Goal: Find specific page/section: Find specific page/section

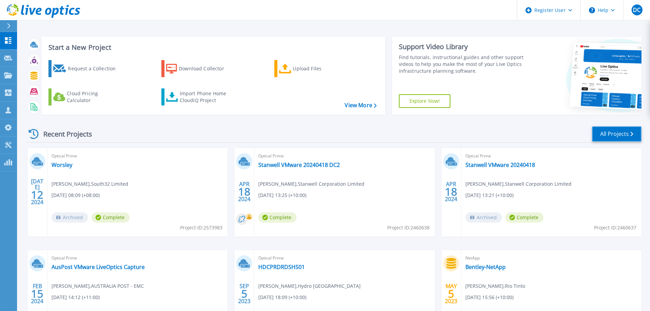
click at [611, 128] on link "All Projects" at bounding box center [616, 133] width 49 height 15
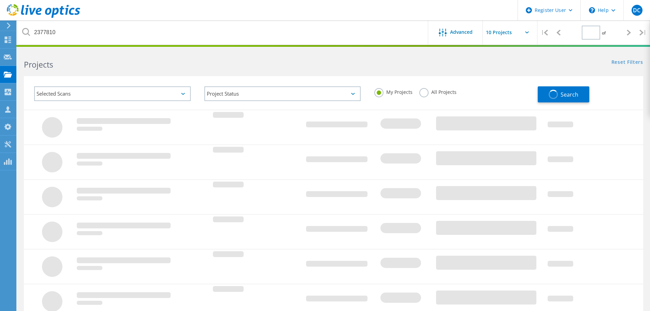
type input "1"
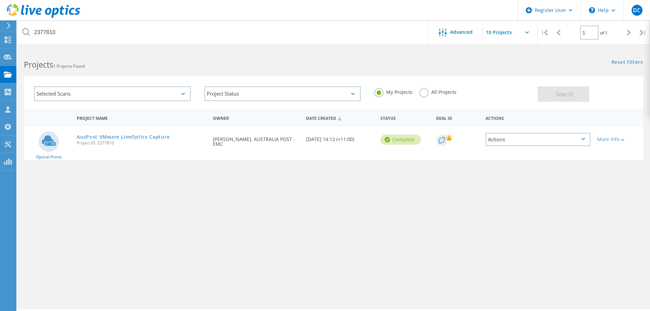
click at [424, 91] on label "All Projects" at bounding box center [437, 91] width 37 height 6
click at [0, 0] on input "All Projects" at bounding box center [0, 0] width 0 height 0
click at [561, 98] on button "Search" at bounding box center [564, 93] width 52 height 15
drag, startPoint x: 148, startPoint y: 205, endPoint x: 37, endPoint y: 224, distance: 113.2
click at [147, 205] on div "Project Name Owner Date Created Status Deal Id Actions Optical Prime AusPost VM…" at bounding box center [333, 198] width 619 height 177
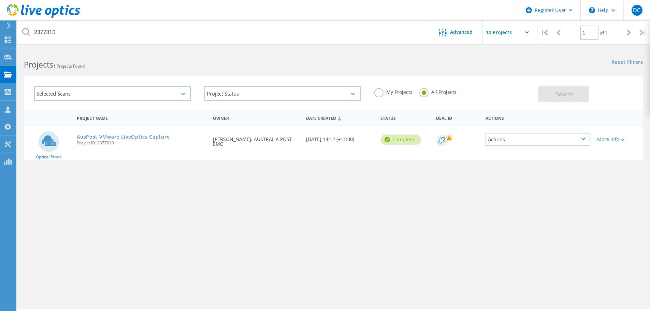
click at [205, 230] on div "Project Name Owner Date Created Status Deal Id Actions Optical Prime AusPost VM…" at bounding box center [333, 198] width 619 height 177
click at [341, 258] on div "Project Name Owner Date Created Status Deal Id Actions Optical Prime AusPost VM…" at bounding box center [333, 198] width 619 height 177
click at [418, 260] on div "Project Name Owner Date Created Status Deal Id Actions Optical Prime AusPost VM…" at bounding box center [333, 198] width 619 height 177
